Goal: Check status

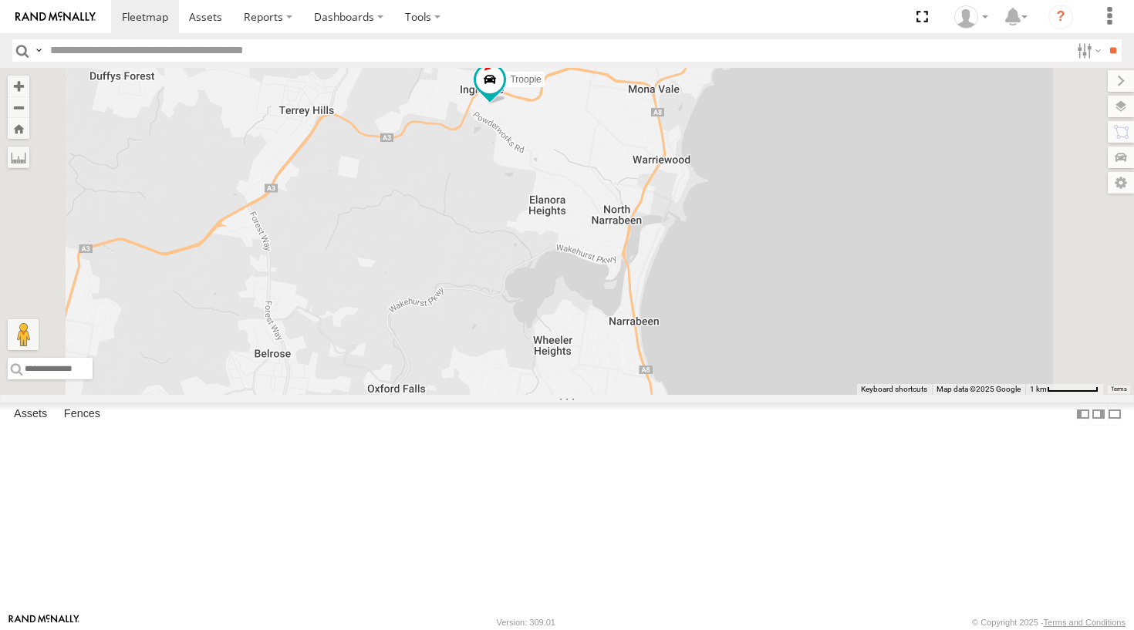
drag, startPoint x: 789, startPoint y: 197, endPoint x: 765, endPoint y: 208, distance: 25.9
click at [765, 208] on div "Grouch Ferrari Troopie The Fridge Big Red" at bounding box center [567, 231] width 1134 height 327
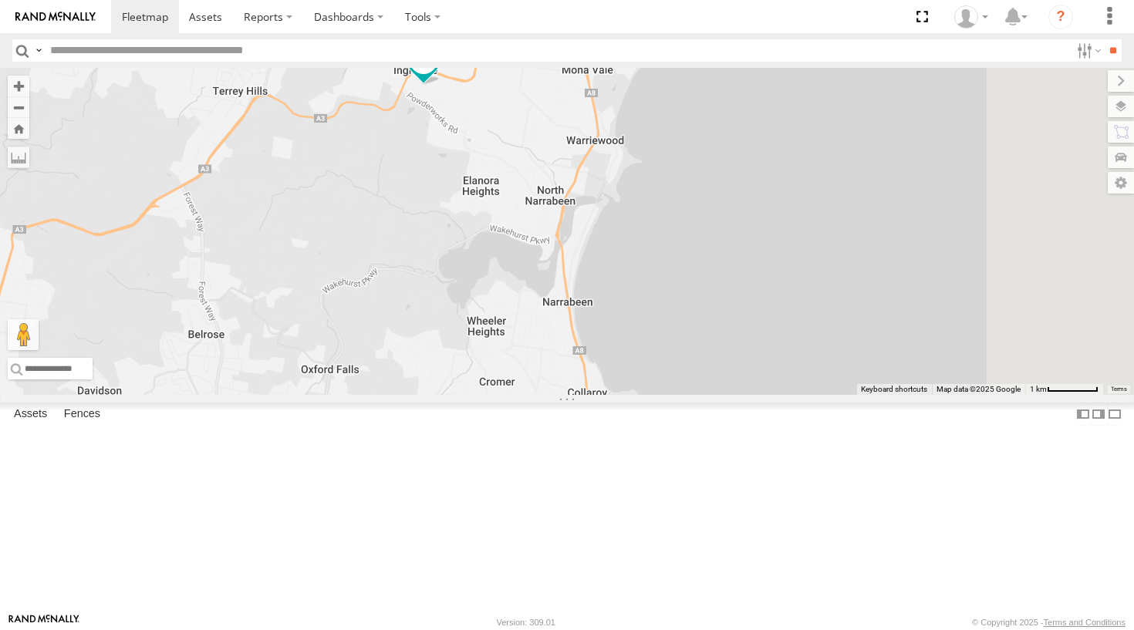
drag, startPoint x: 736, startPoint y: 241, endPoint x: 657, endPoint y: 216, distance: 82.5
click at [657, 216] on div "Grouch Ferrari Troopie The Fridge Big Red" at bounding box center [567, 231] width 1134 height 327
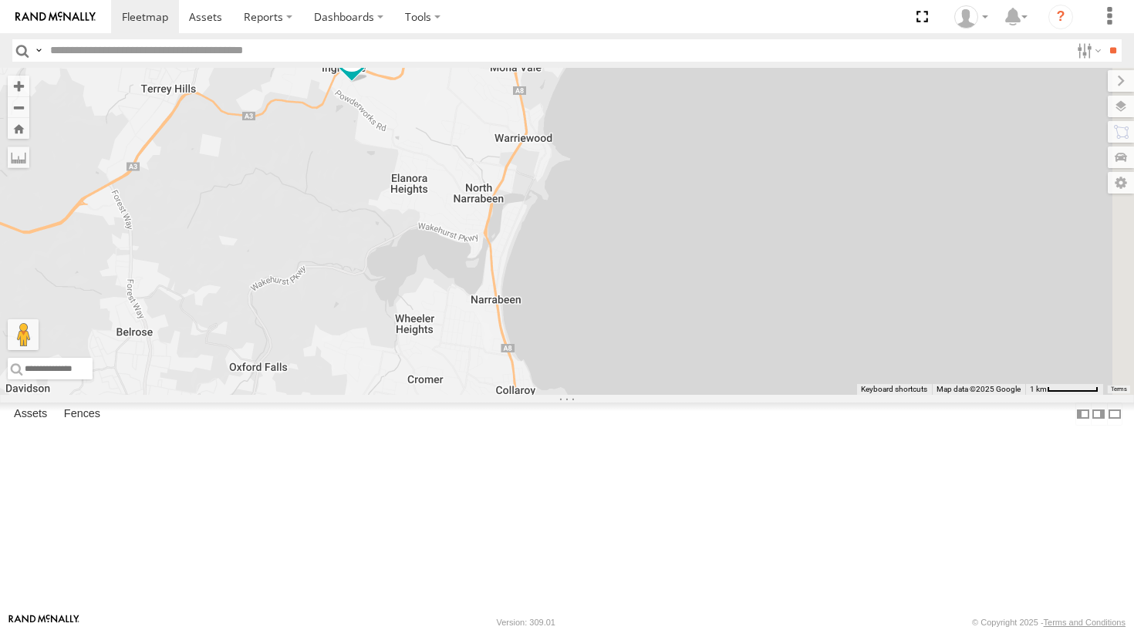
drag, startPoint x: 690, startPoint y: 241, endPoint x: 633, endPoint y: 244, distance: 57.2
click at [633, 244] on div "Grouch Ferrari Troopie The Fridge Big Red" at bounding box center [567, 231] width 1134 height 327
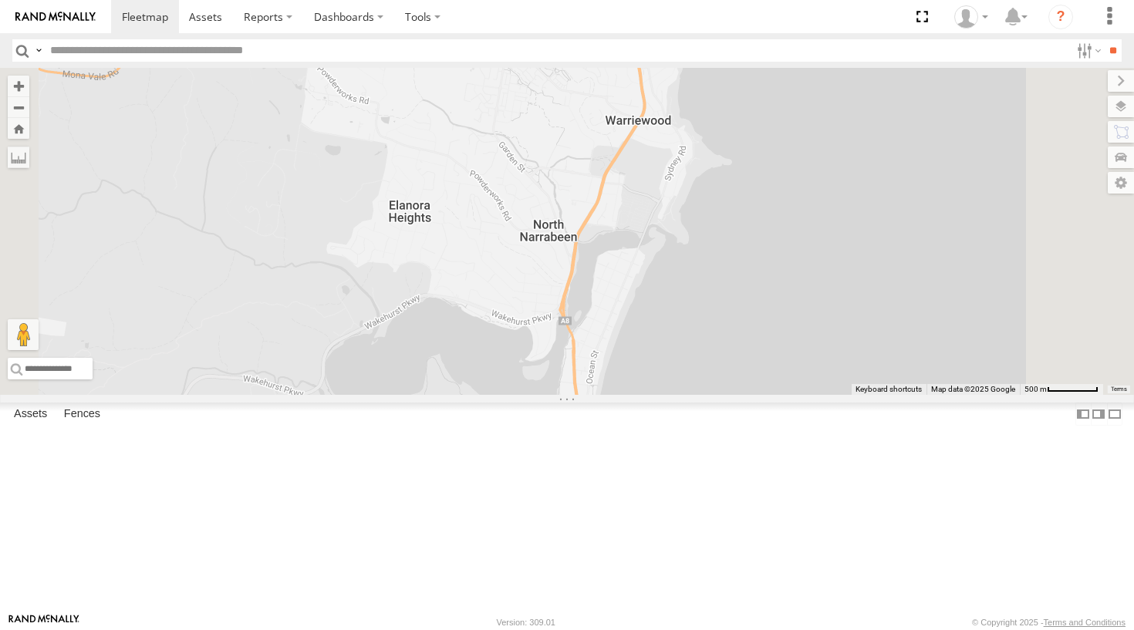
drag, startPoint x: 659, startPoint y: 241, endPoint x: 635, endPoint y: 218, distance: 33.3
click at [635, 218] on div "Grouch Ferrari Troopie The Fridge Big Red" at bounding box center [567, 231] width 1134 height 327
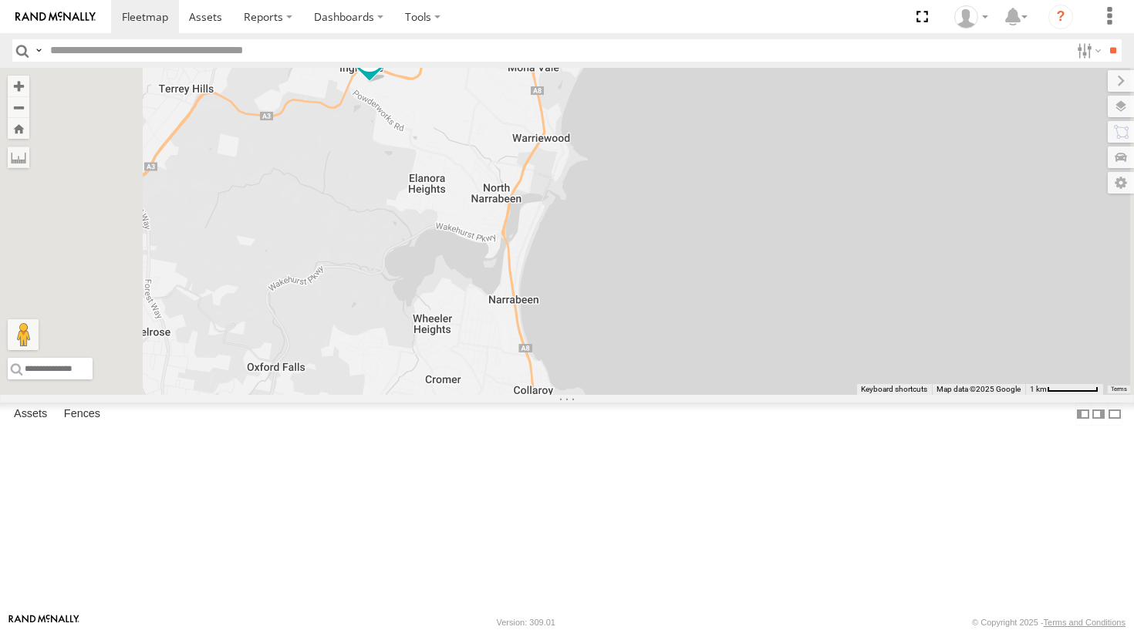
drag, startPoint x: 685, startPoint y: 239, endPoint x: 663, endPoint y: 260, distance: 30.0
click at [663, 260] on div "Grouch Ferrari Troopie The Fridge Big Red" at bounding box center [567, 231] width 1134 height 327
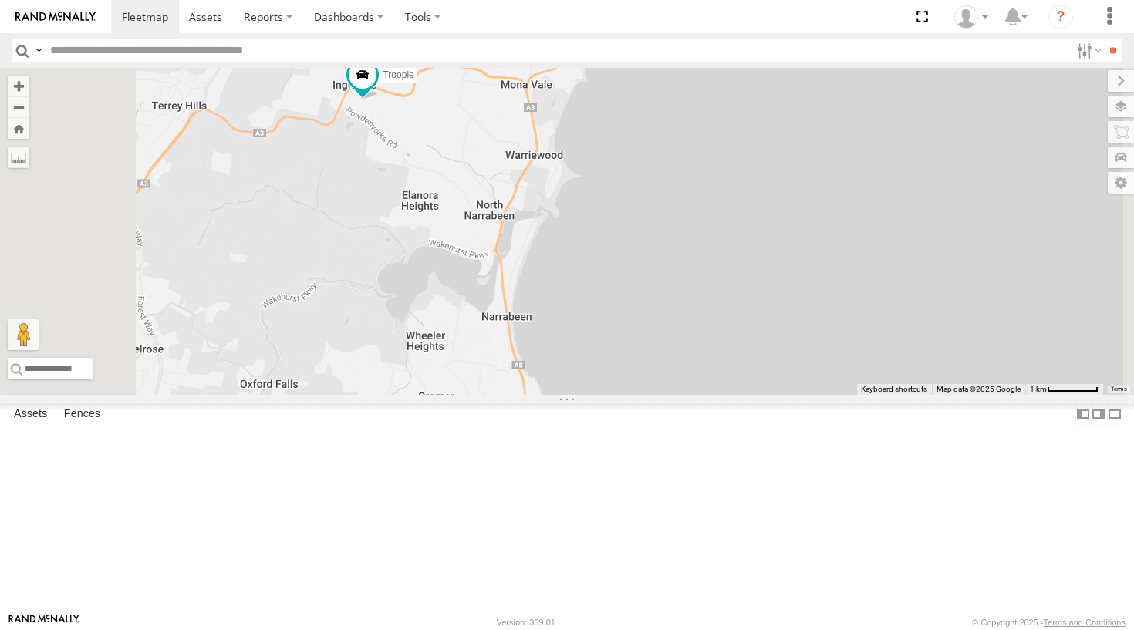
drag, startPoint x: 684, startPoint y: 232, endPoint x: 657, endPoint y: 295, distance: 69.1
click at [657, 295] on div "Grouch Ferrari Troopie The Fridge Big Red" at bounding box center [567, 231] width 1134 height 327
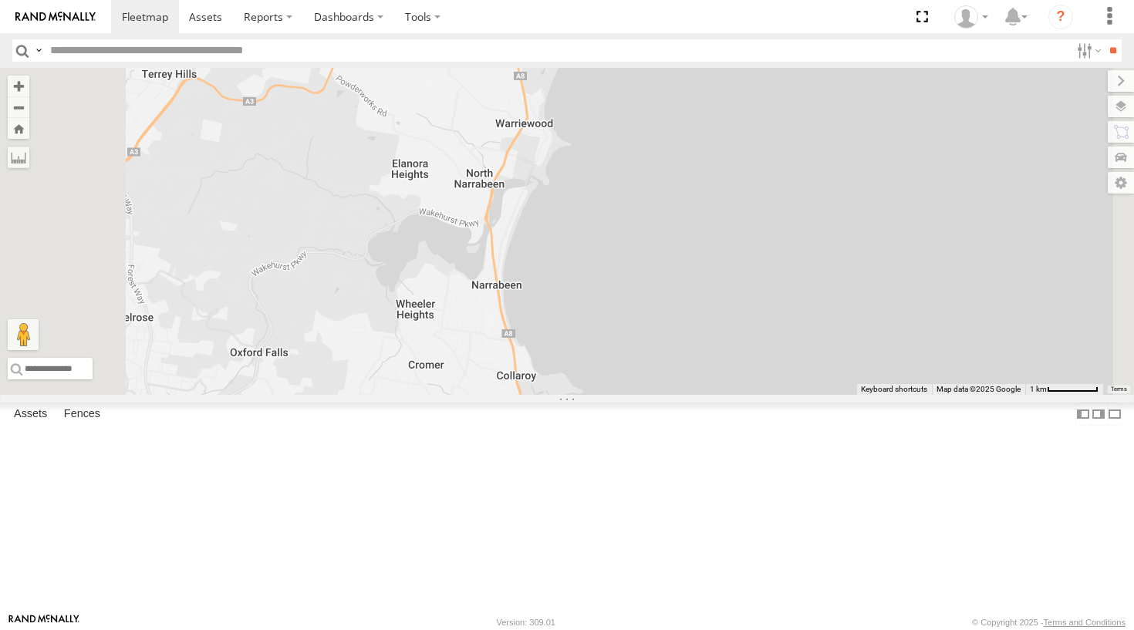
drag, startPoint x: 687, startPoint y: 350, endPoint x: 697, endPoint y: 268, distance: 83.1
click at [697, 268] on div "Grouch Ferrari Troopie The Fridge Big Red" at bounding box center [567, 231] width 1134 height 327
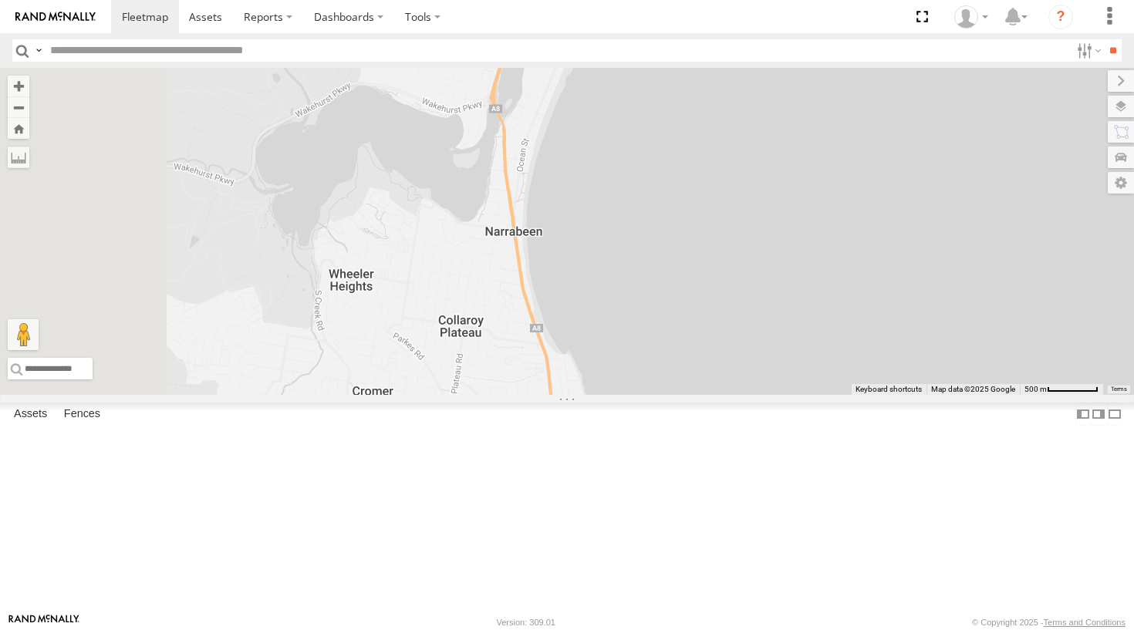
drag, startPoint x: 696, startPoint y: 398, endPoint x: 727, endPoint y: 312, distance: 91.7
click at [727, 312] on div "Grouch Ferrari Troopie The Fridge Big Red" at bounding box center [567, 231] width 1134 height 327
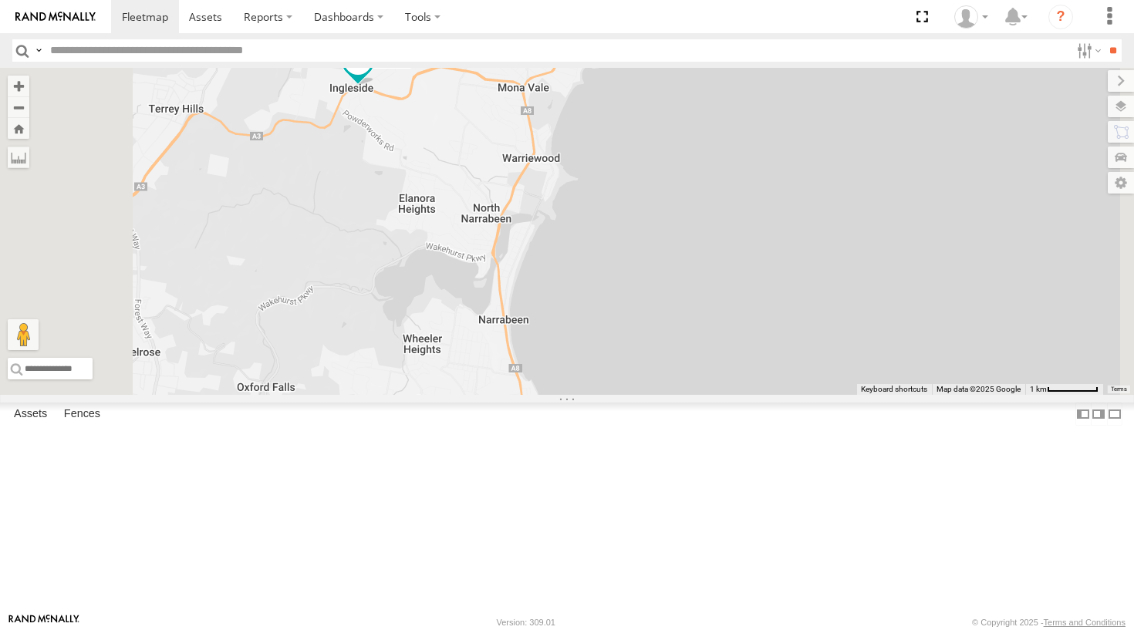
drag, startPoint x: 725, startPoint y: 263, endPoint x: 701, endPoint y: 377, distance: 116.7
click at [701, 377] on div "Grouch Ferrari Troopie The Fridge Big Red 2" at bounding box center [567, 231] width 1134 height 327
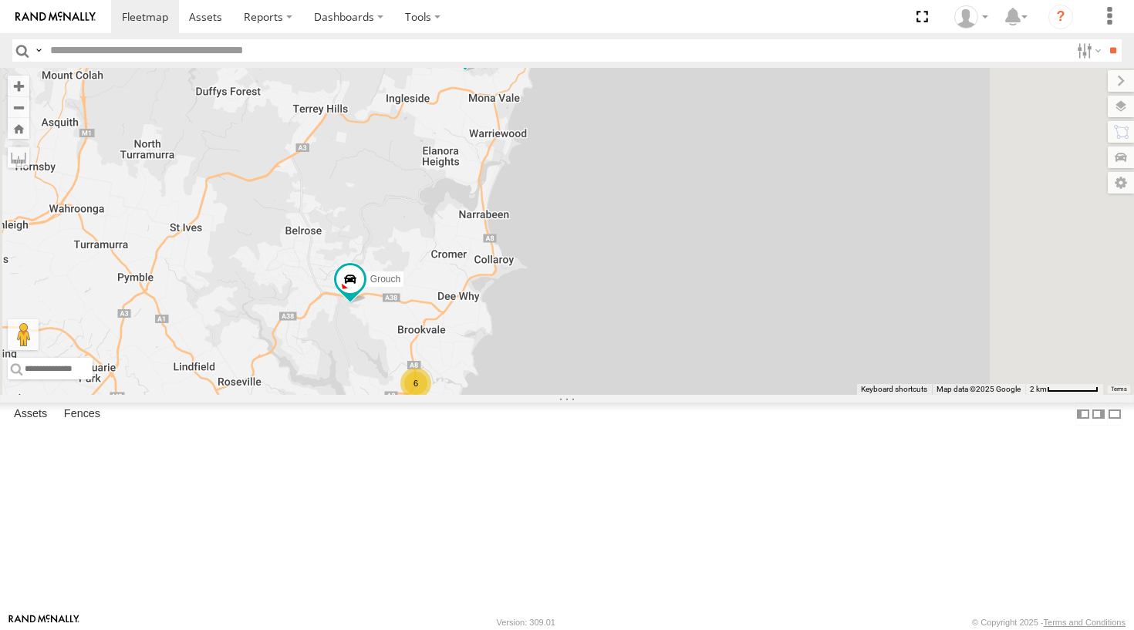
drag, startPoint x: 649, startPoint y: 327, endPoint x: 652, endPoint y: 301, distance: 26.4
click at [652, 301] on div "Grouch Troopie 6 Ferrari 2 Big Red" at bounding box center [567, 231] width 1134 height 327
